Goal: Task Accomplishment & Management: Manage account settings

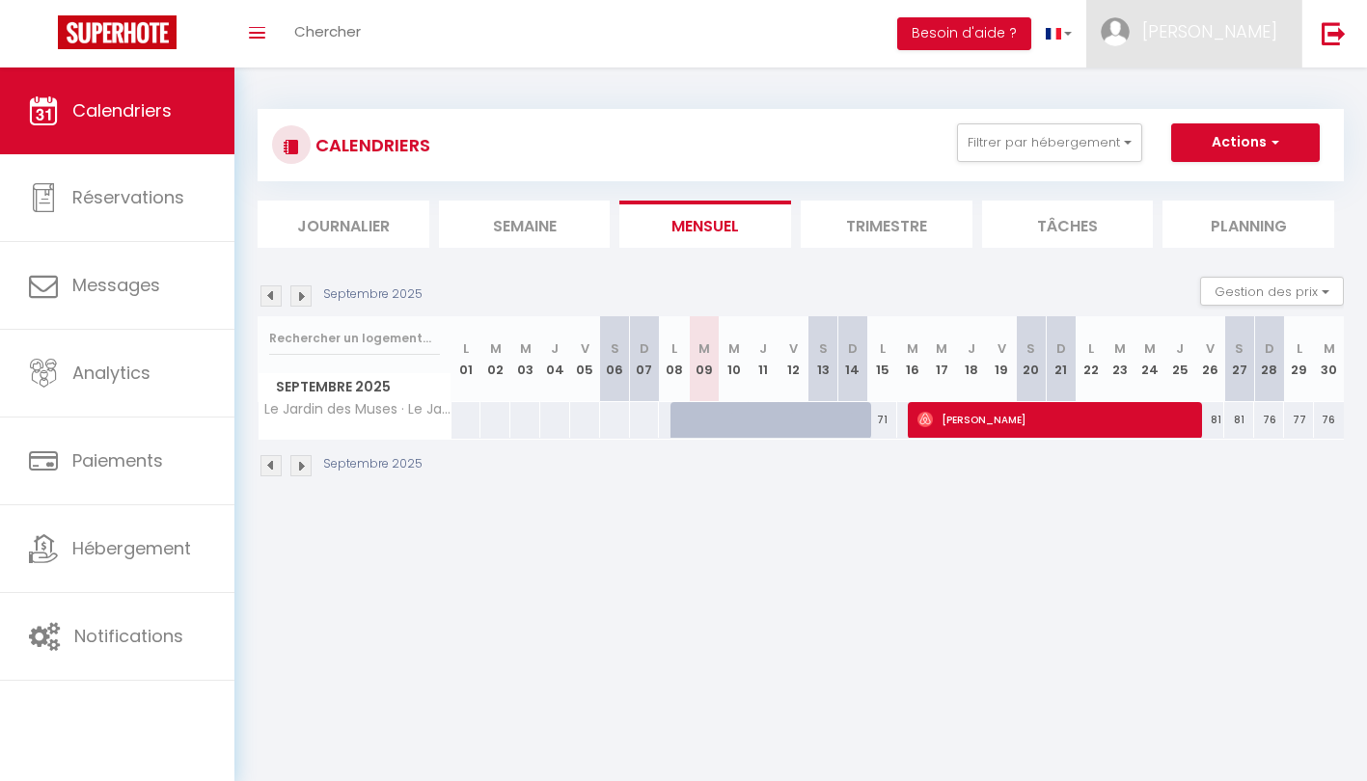
click at [1176, 32] on span "[PERSON_NAME]" at bounding box center [1209, 31] width 135 height 24
click at [1218, 123] on link "Équipe" at bounding box center [1224, 131] width 143 height 33
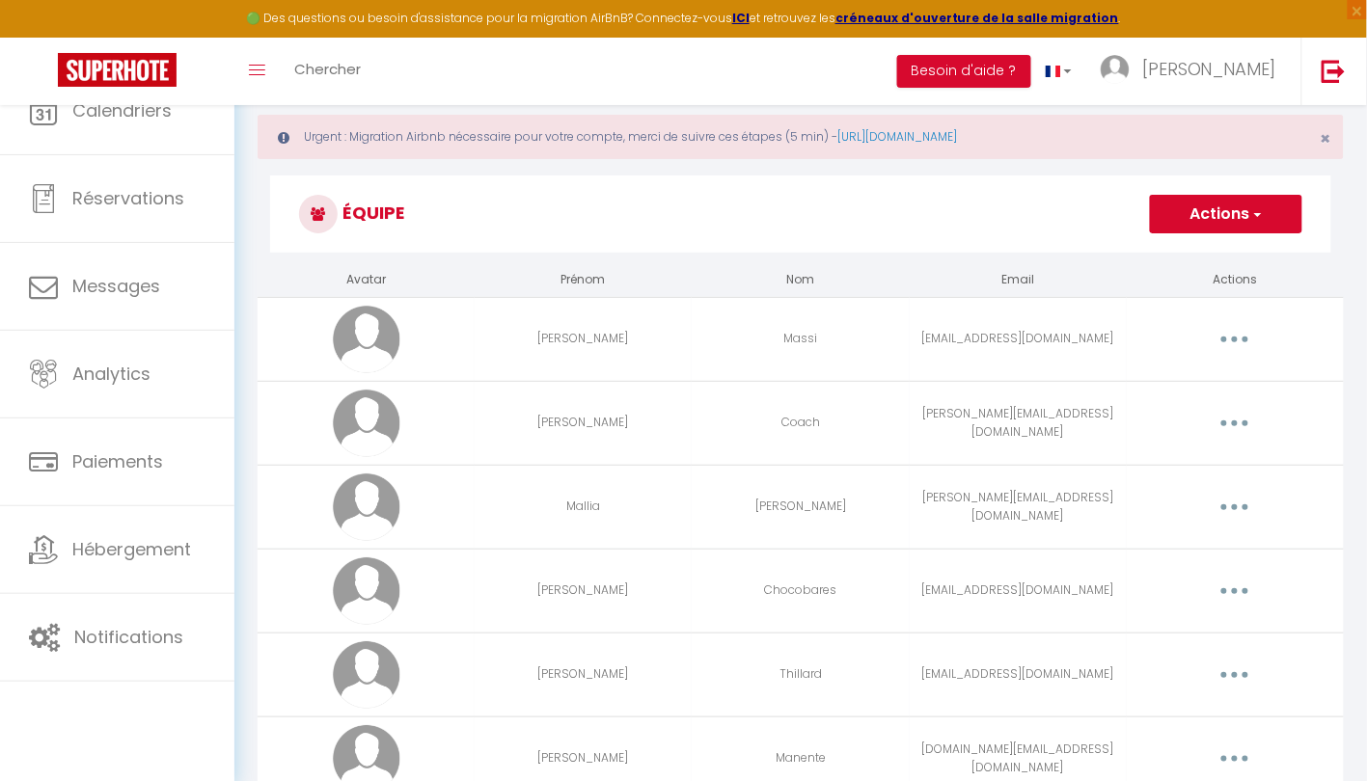
click at [1225, 342] on td "Editer Supprimer" at bounding box center [1235, 339] width 217 height 84
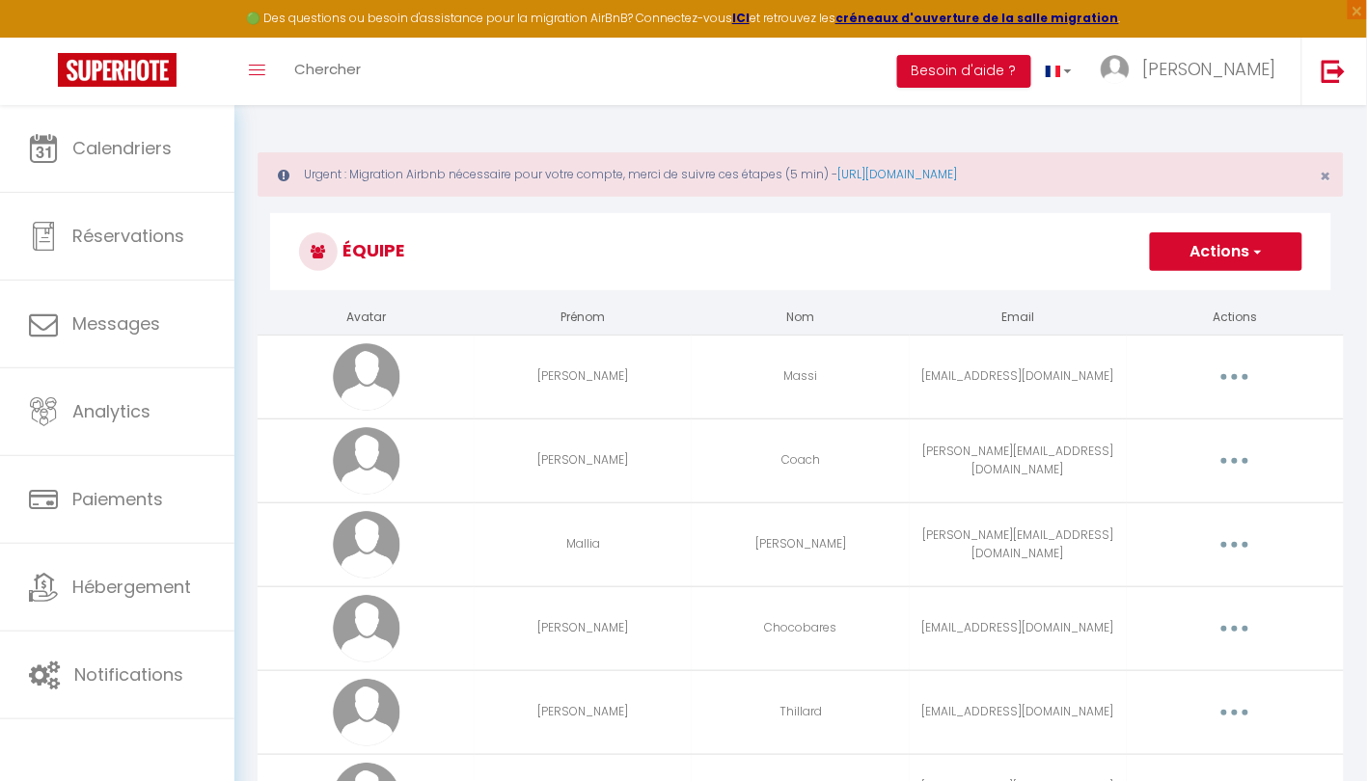
click at [1230, 373] on button "button" at bounding box center [1235, 377] width 54 height 31
click at [1176, 410] on link "Editer" at bounding box center [1184, 421] width 143 height 33
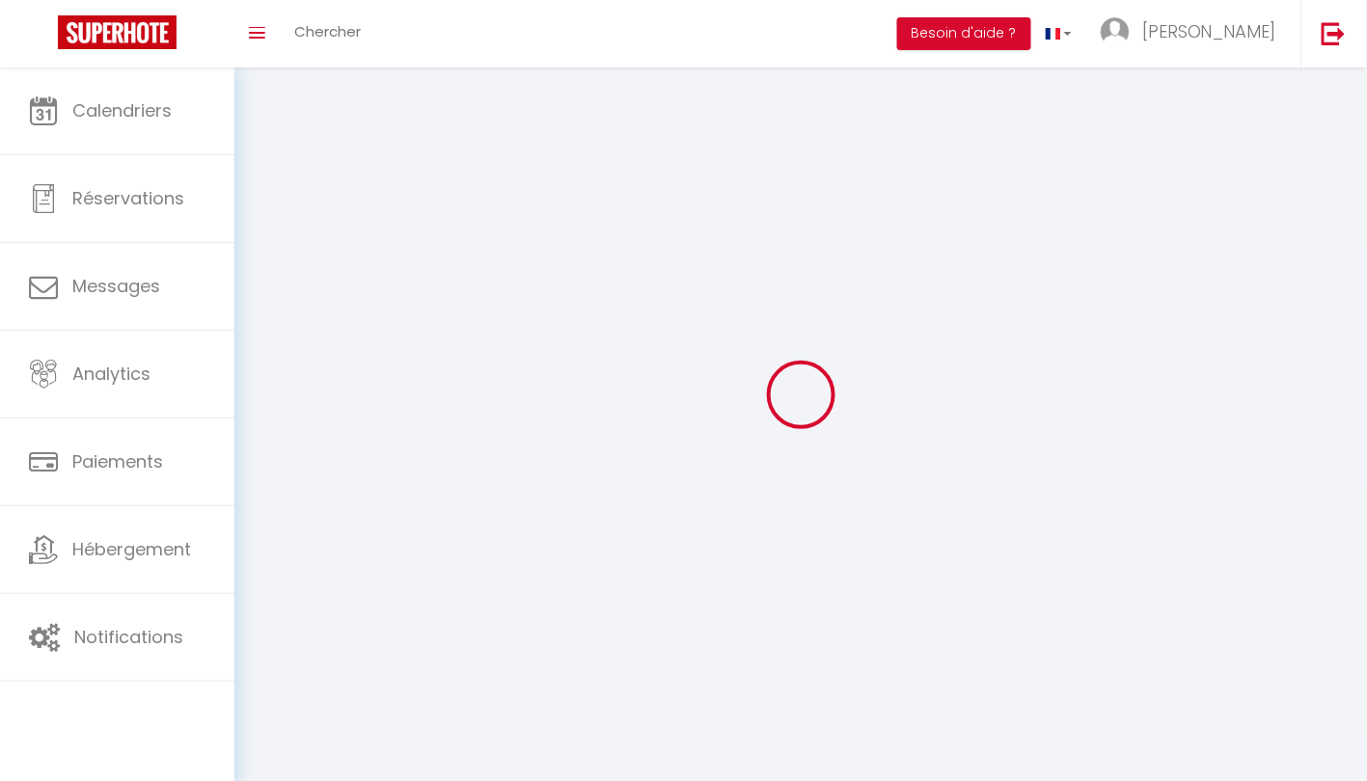
type input "[PERSON_NAME]"
type input "Massi"
type input "[EMAIL_ADDRESS][DOMAIN_NAME]"
type textarea "[URL][DOMAIN_NAME]"
checkbox input "true"
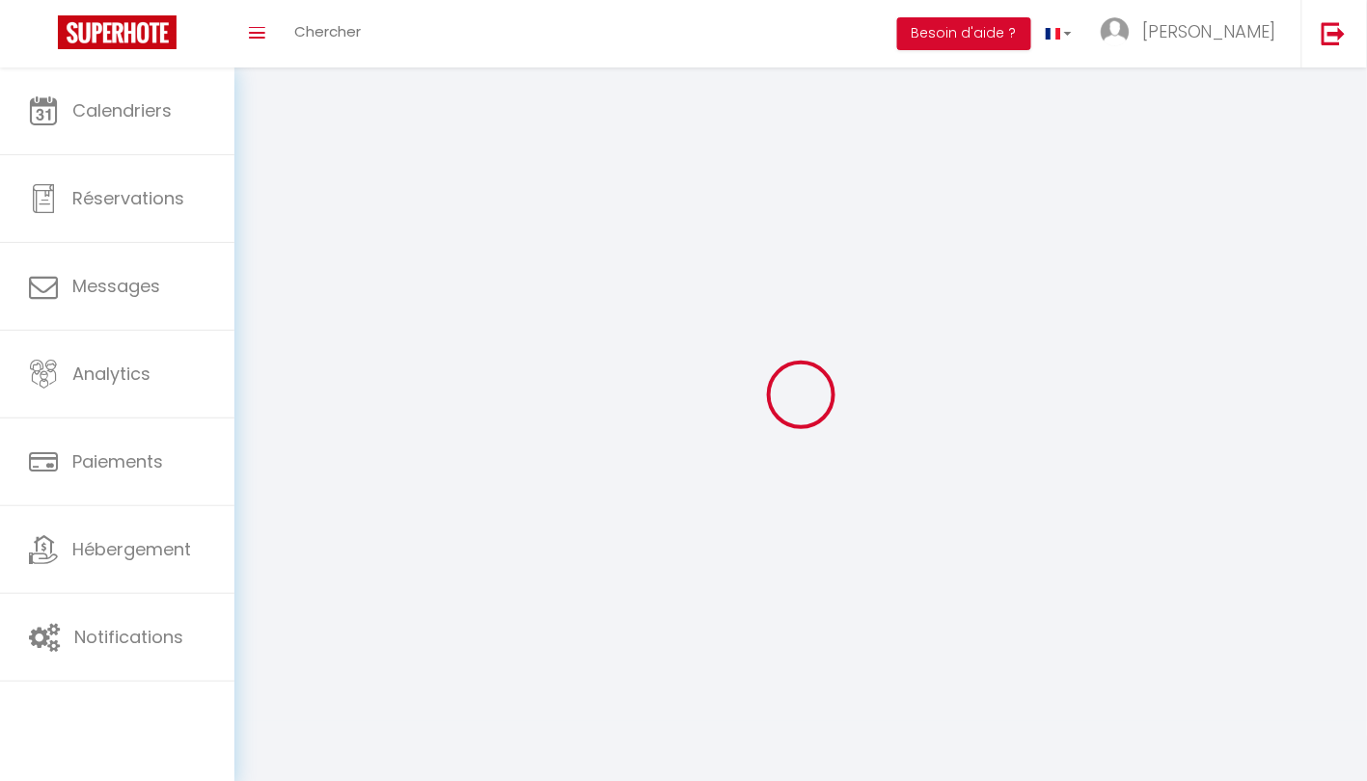
checkbox input "true"
checkbox input "false"
checkbox input "true"
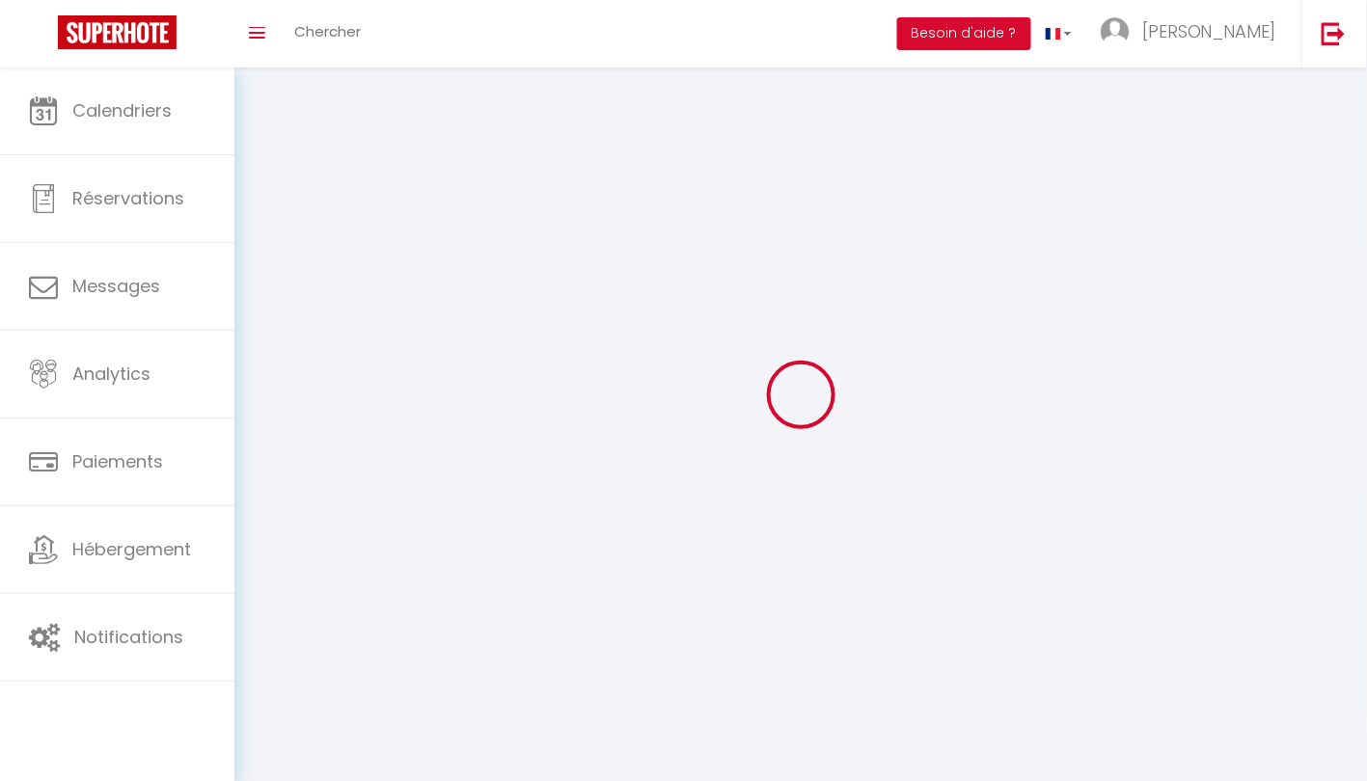
checkbox input "true"
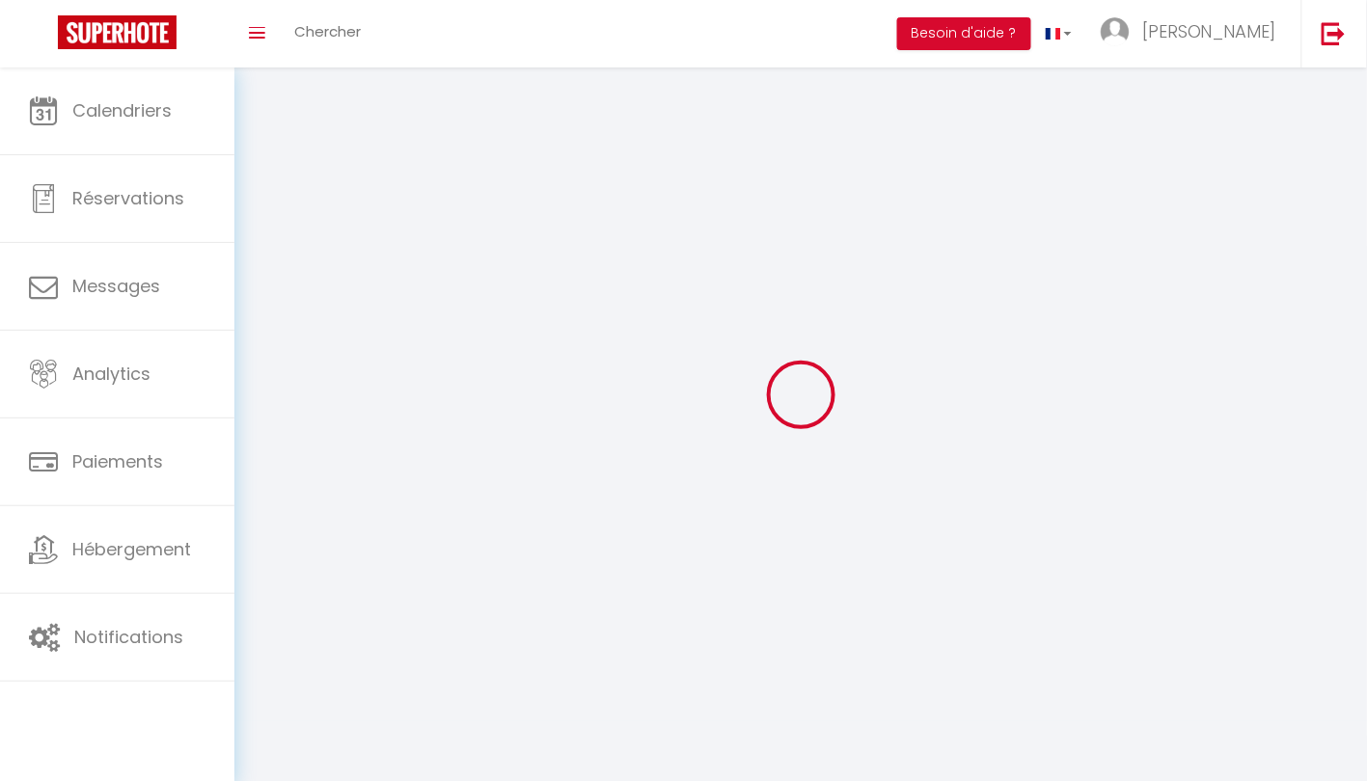
checkbox input "true"
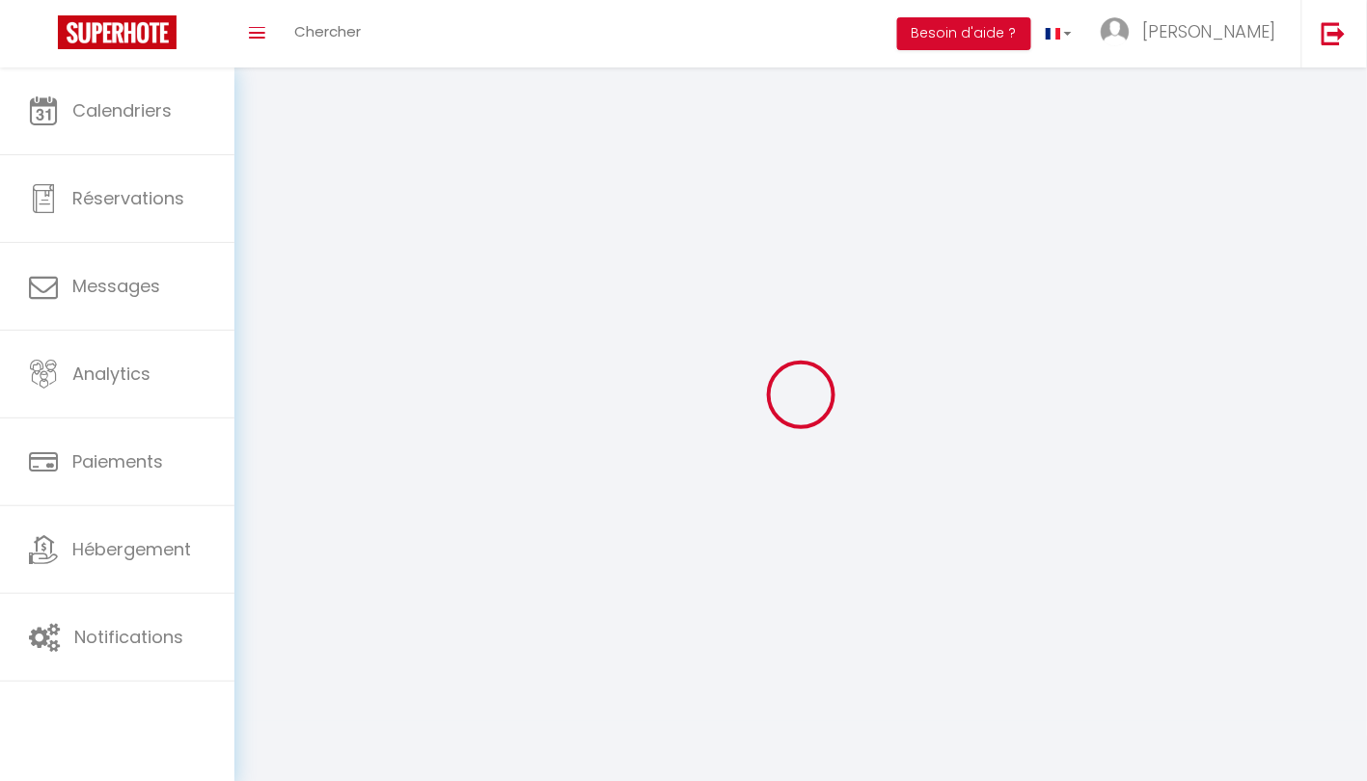
checkbox input "true"
select select
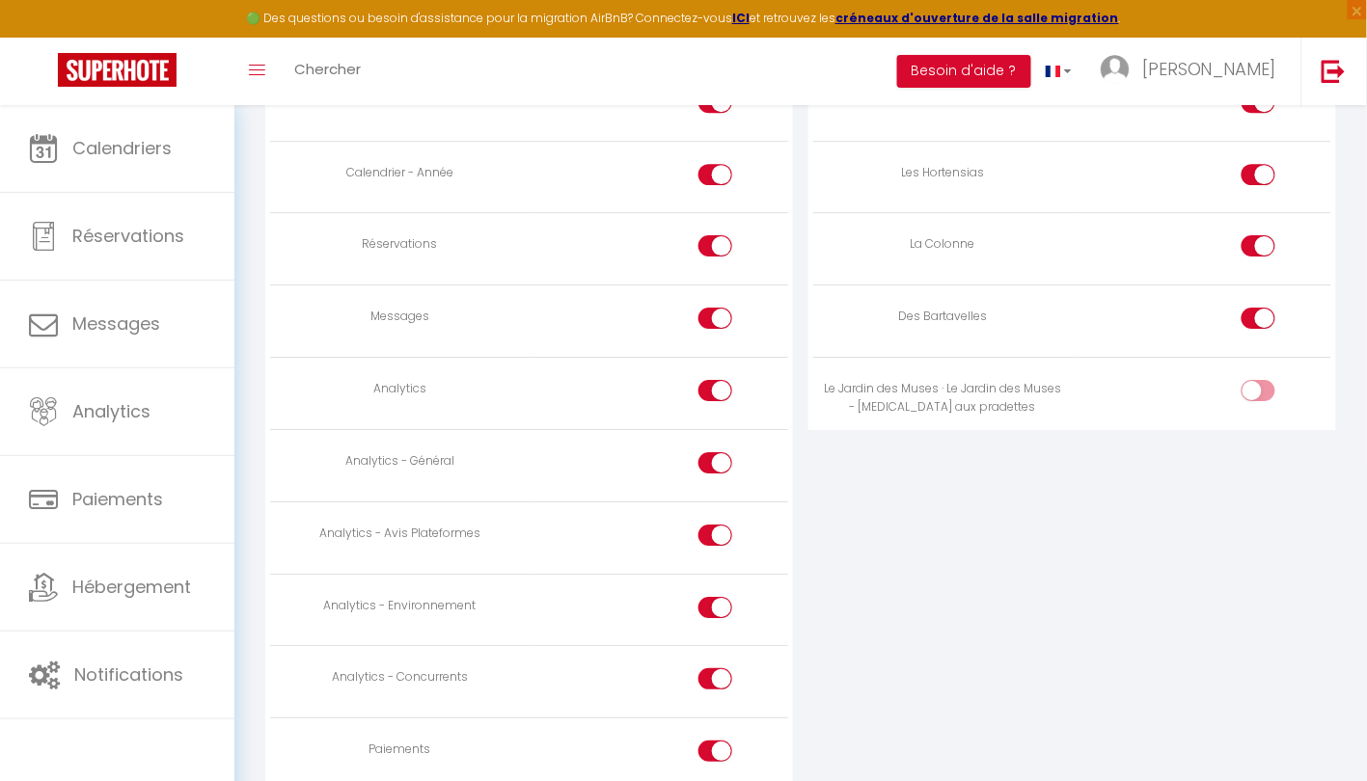
scroll to position [1519, 0]
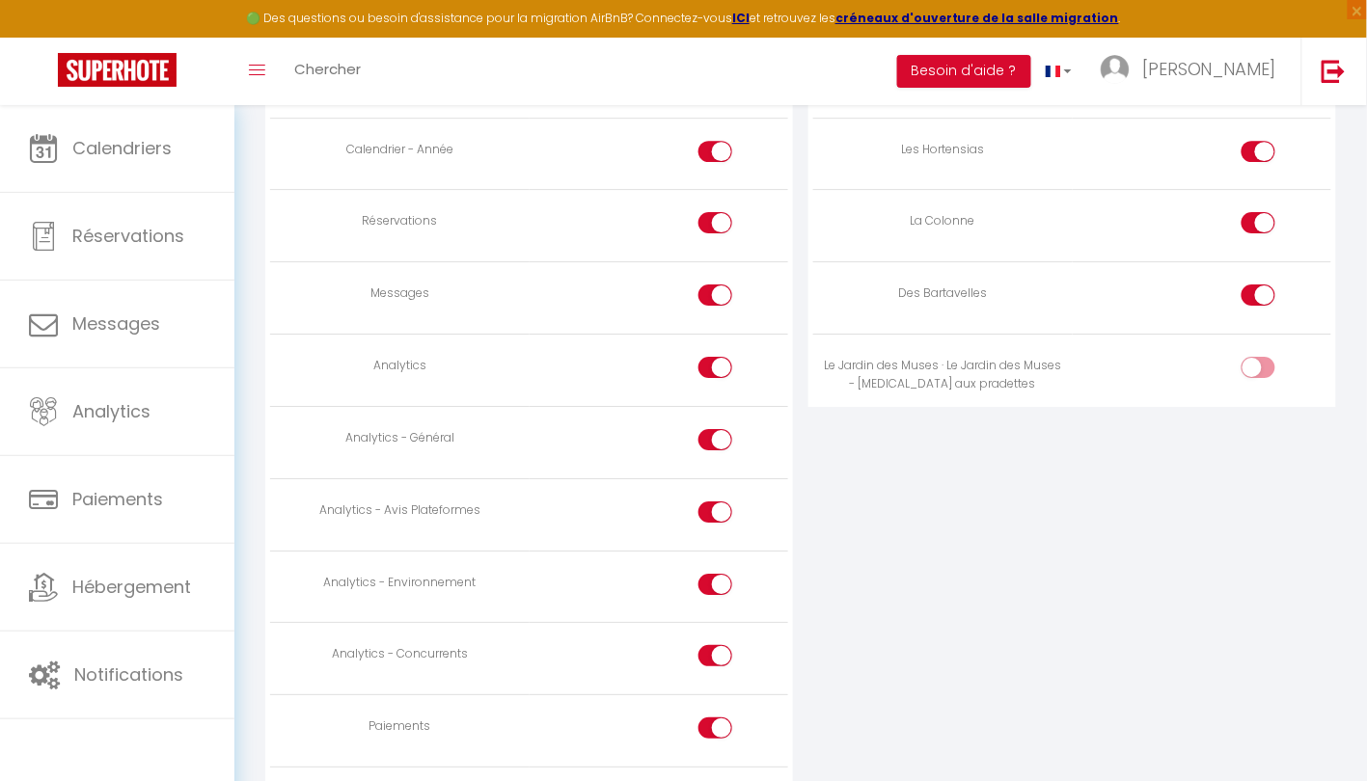
click at [1248, 357] on div at bounding box center [1258, 367] width 34 height 21
click at [1258, 357] on input "checkbox" at bounding box center [1275, 371] width 34 height 29
checkbox input "true"
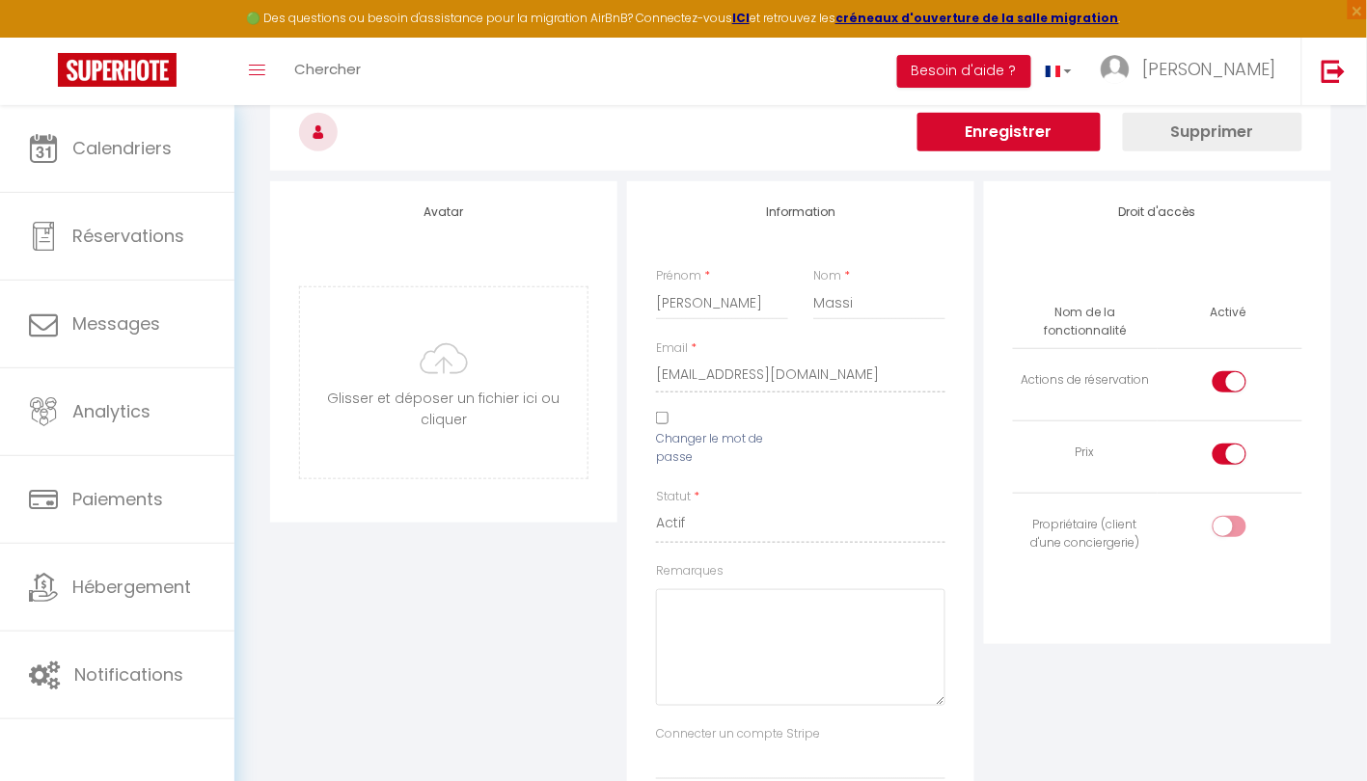
scroll to position [70, 0]
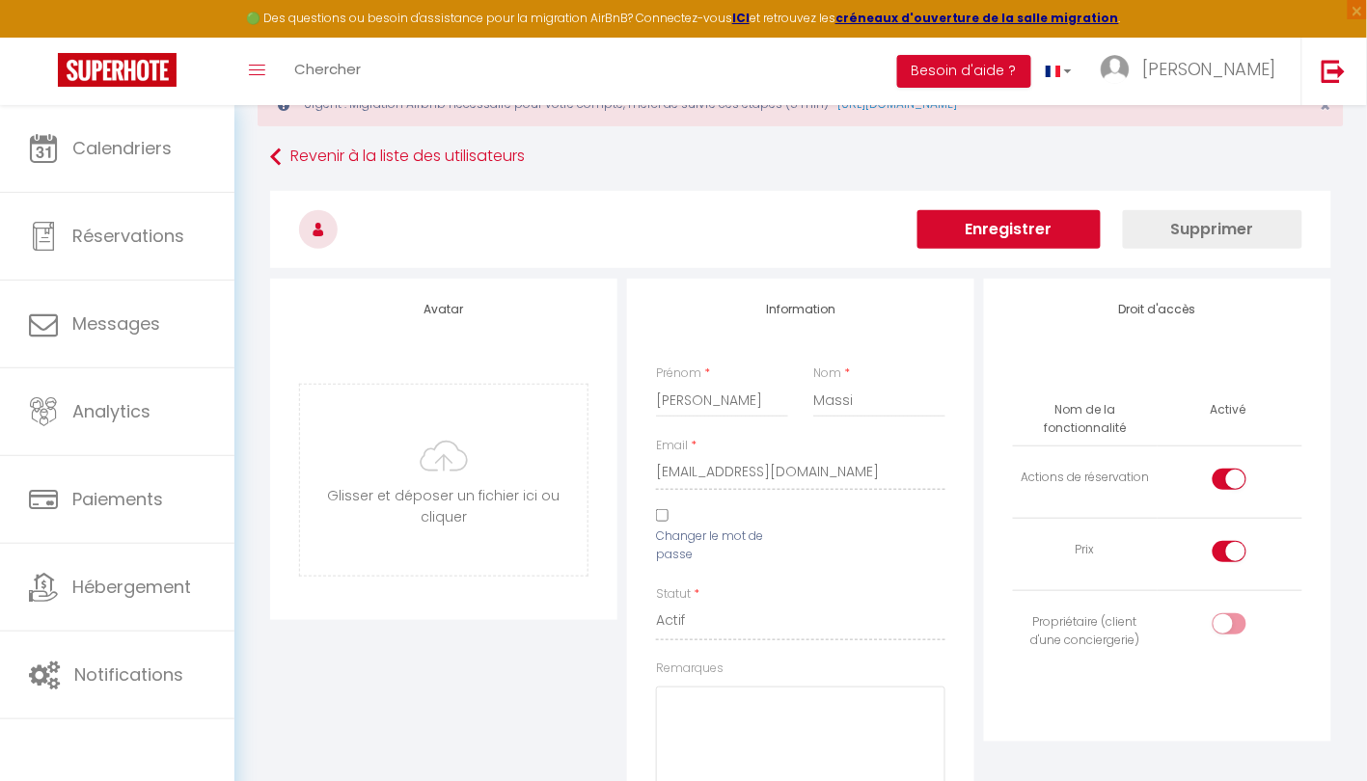
click at [1020, 228] on button "Enregistrer" at bounding box center [1008, 229] width 183 height 39
